Goal: Task Accomplishment & Management: Manage account settings

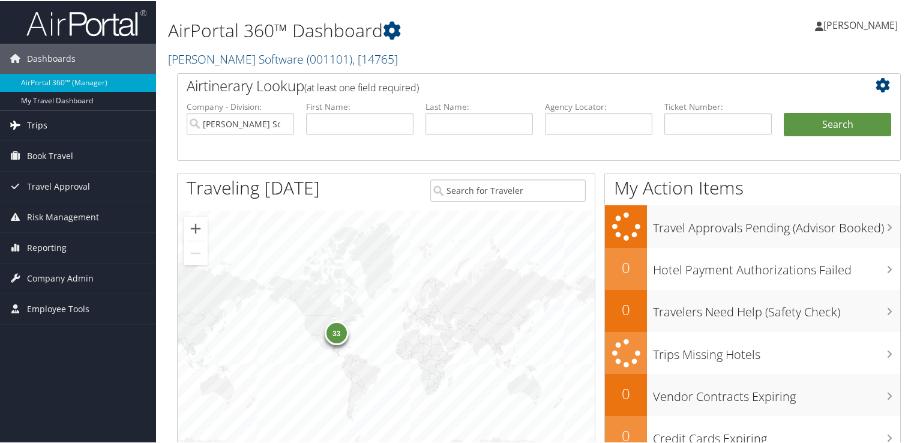
click at [40, 126] on span "Trips" at bounding box center [37, 124] width 20 height 30
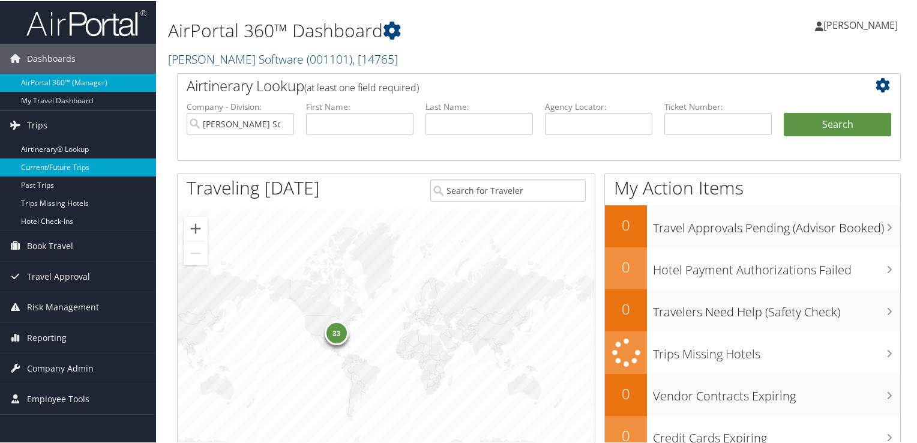
click at [67, 163] on link "Current/Future Trips" at bounding box center [78, 166] width 156 height 18
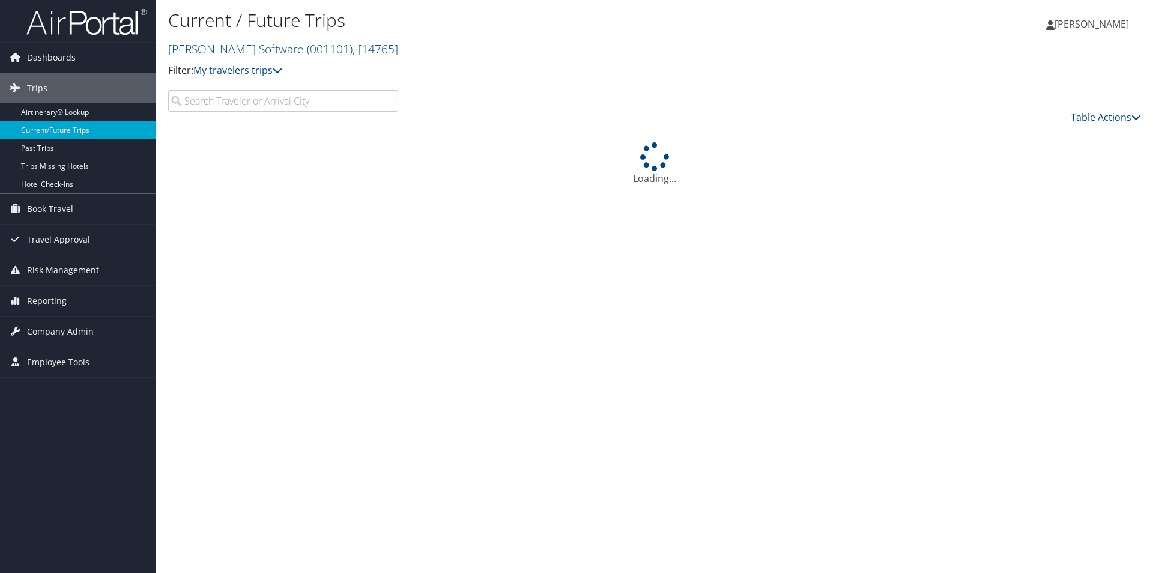
click at [349, 103] on input "search" at bounding box center [283, 101] width 230 height 22
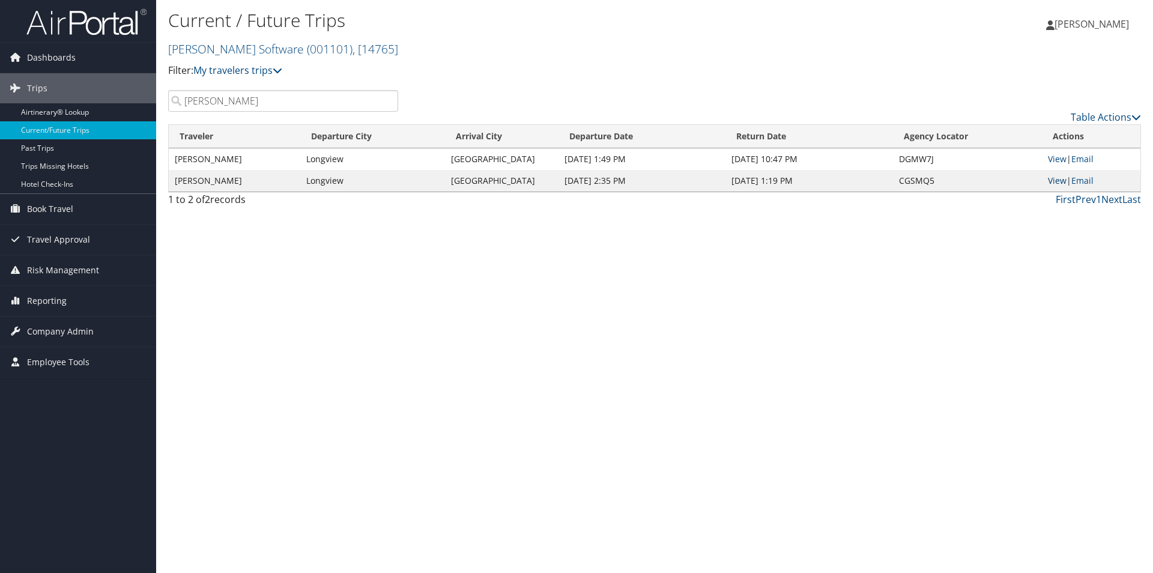
click at [922, 178] on link "View" at bounding box center [1057, 180] width 19 height 11
drag, startPoint x: 275, startPoint y: 101, endPoint x: 178, endPoint y: 109, distance: 97.6
click at [178, 109] on input "arnold" at bounding box center [283, 101] width 230 height 22
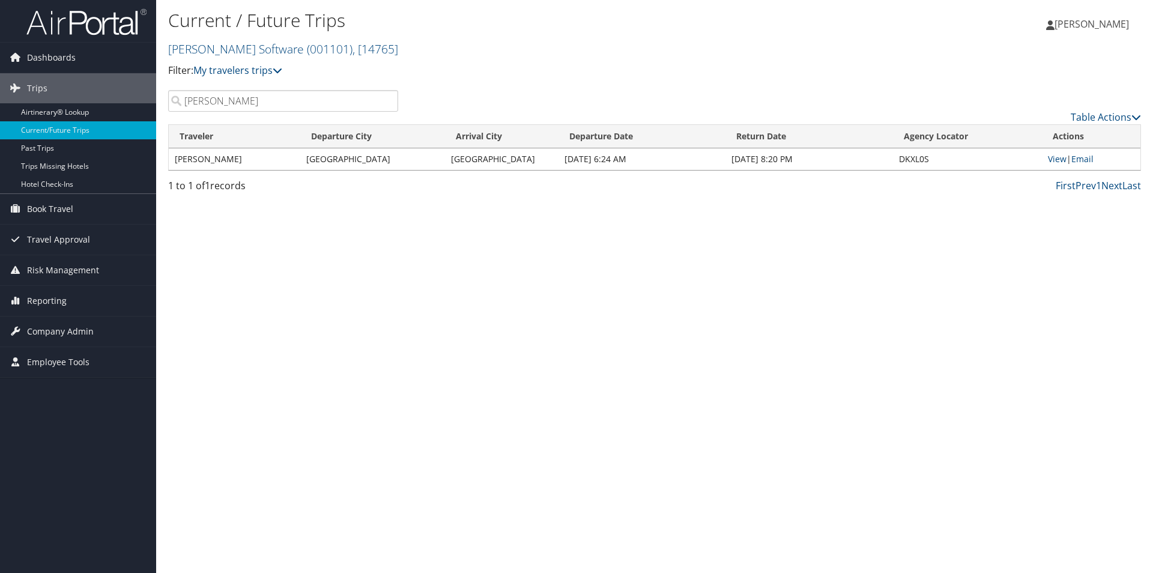
drag, startPoint x: 238, startPoint y: 103, endPoint x: 166, endPoint y: 100, distance: 72.1
click at [166, 100] on div "graham" at bounding box center [283, 101] width 248 height 22
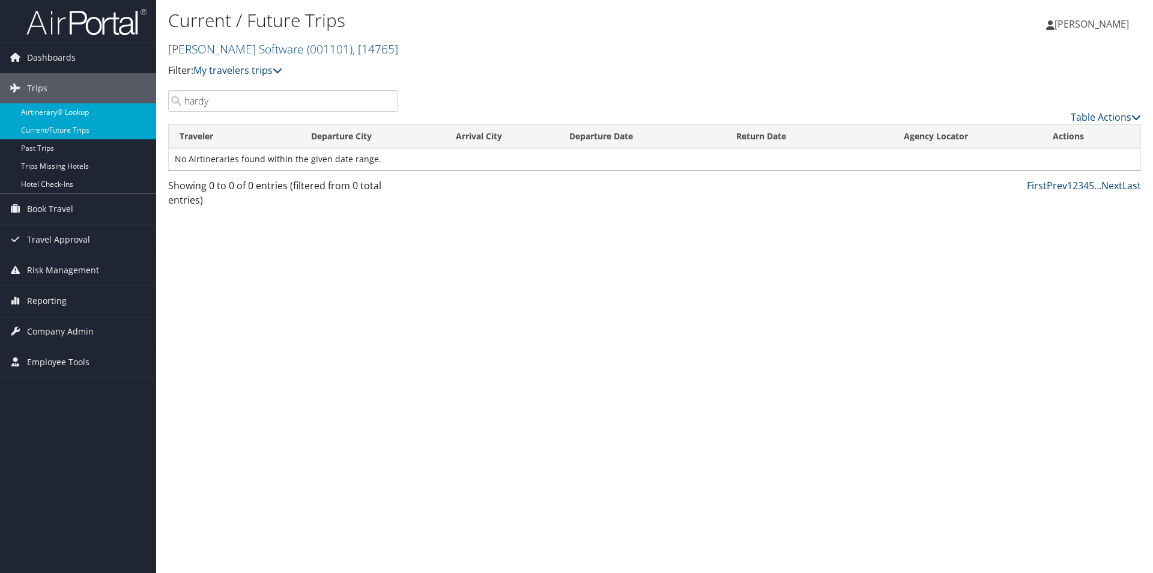
drag, startPoint x: 234, startPoint y: 100, endPoint x: 142, endPoint y: 113, distance: 92.7
click at [144, 113] on div "Dashboards AirPortal 360™ (Manager) My Travel Dashboard Trips Airtinerary® Look…" at bounding box center [576, 286] width 1153 height 573
type input "sanchez"
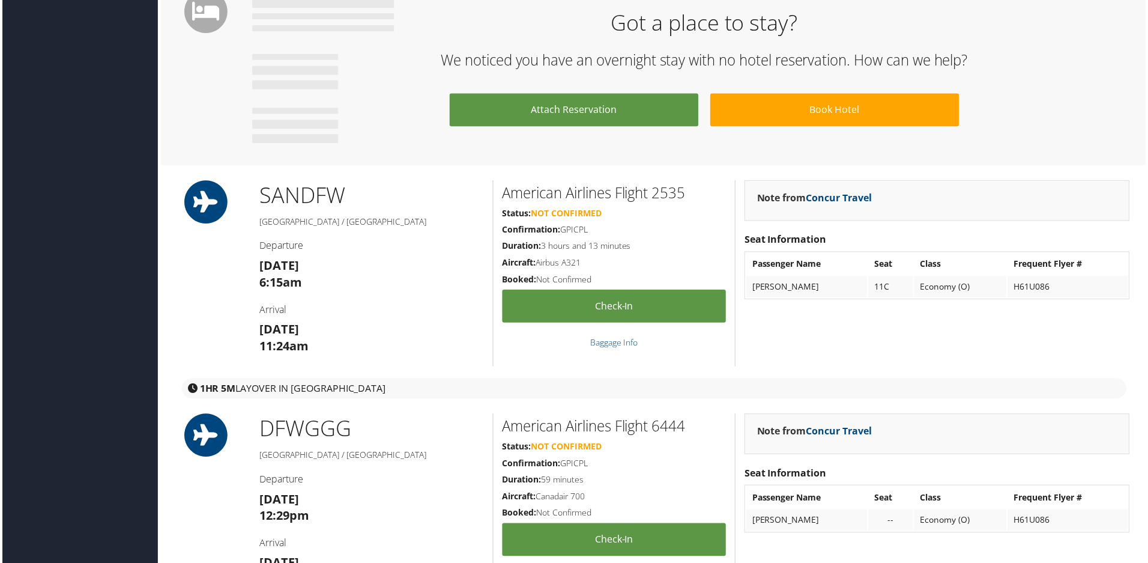
scroll to position [1201, 0]
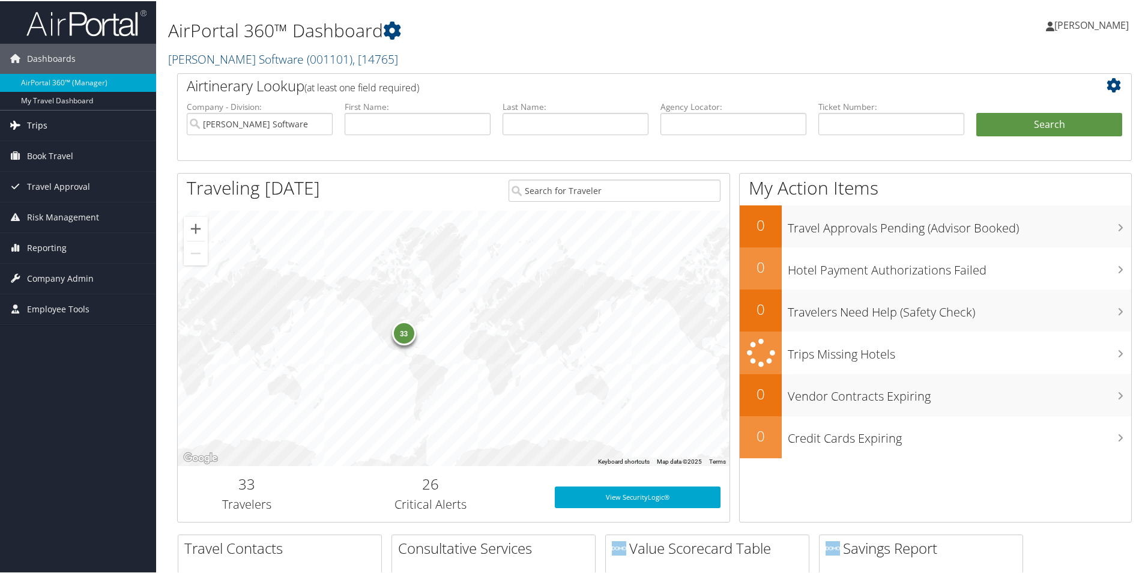
click at [33, 127] on span "Trips" at bounding box center [37, 124] width 20 height 30
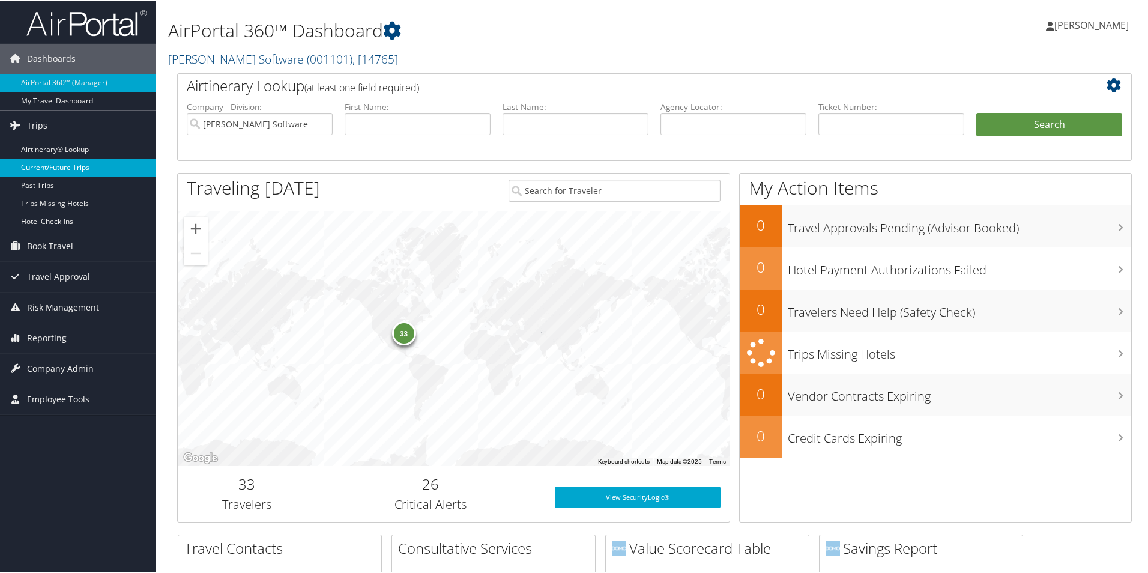
click at [89, 162] on link "Current/Future Trips" at bounding box center [78, 166] width 156 height 18
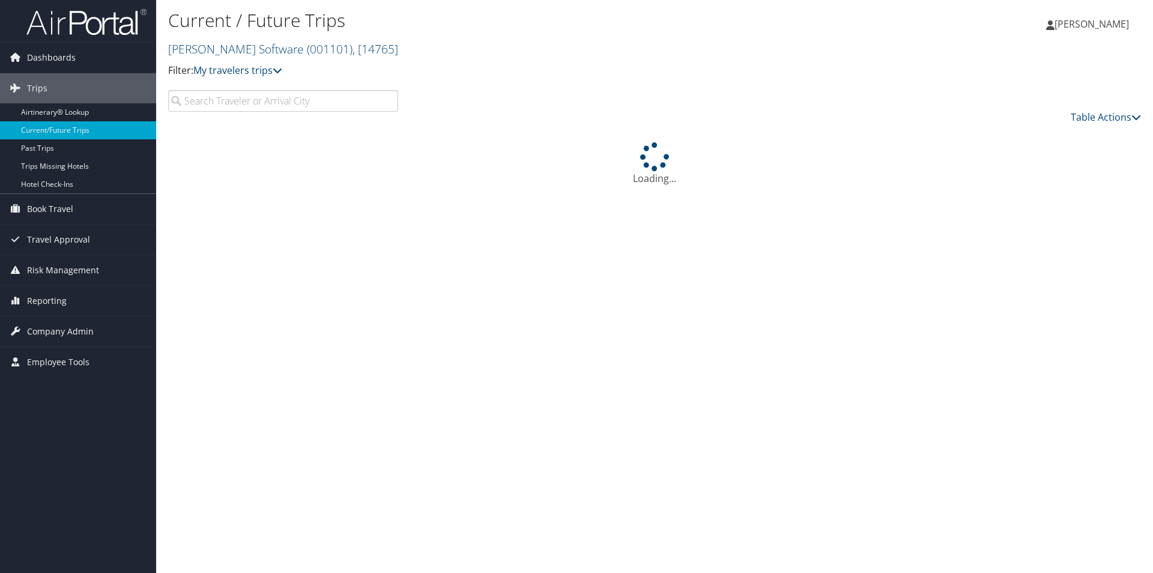
click at [265, 101] on input "search" at bounding box center [283, 101] width 230 height 22
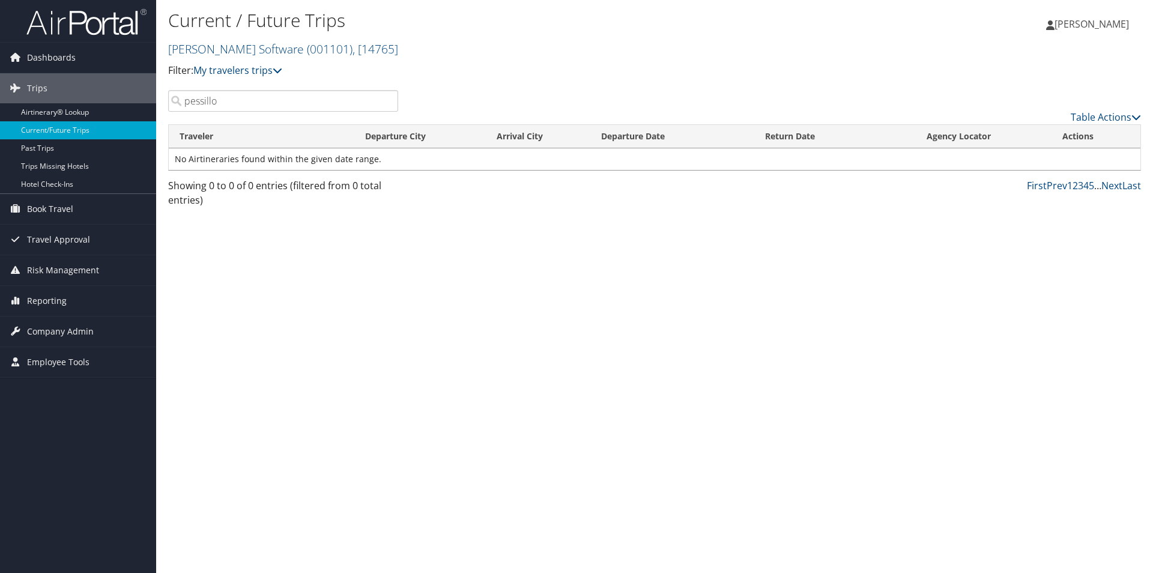
type input "pessillo"
